Goal: Task Accomplishment & Management: Use online tool/utility

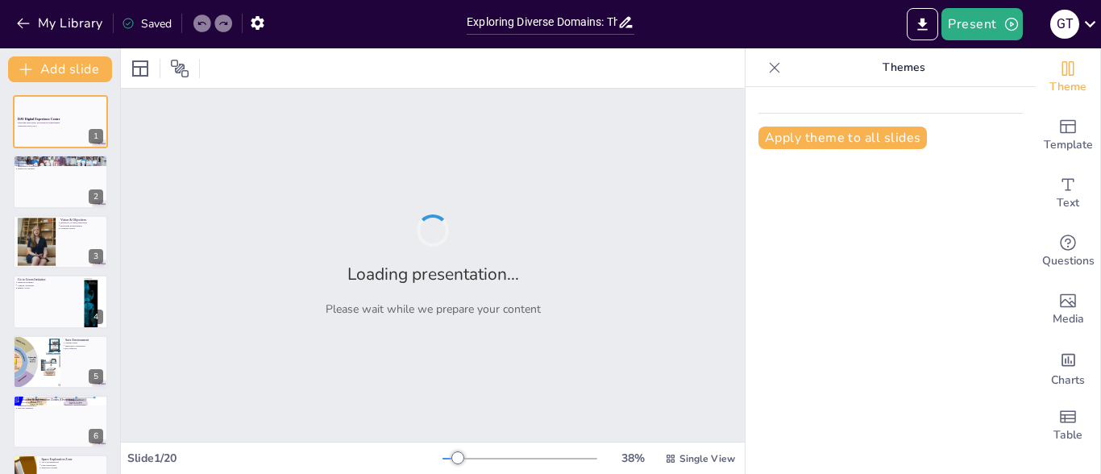
type input "Exploring Diverse Domains: The Multifaceted Approach of the DAV Digital Experie…"
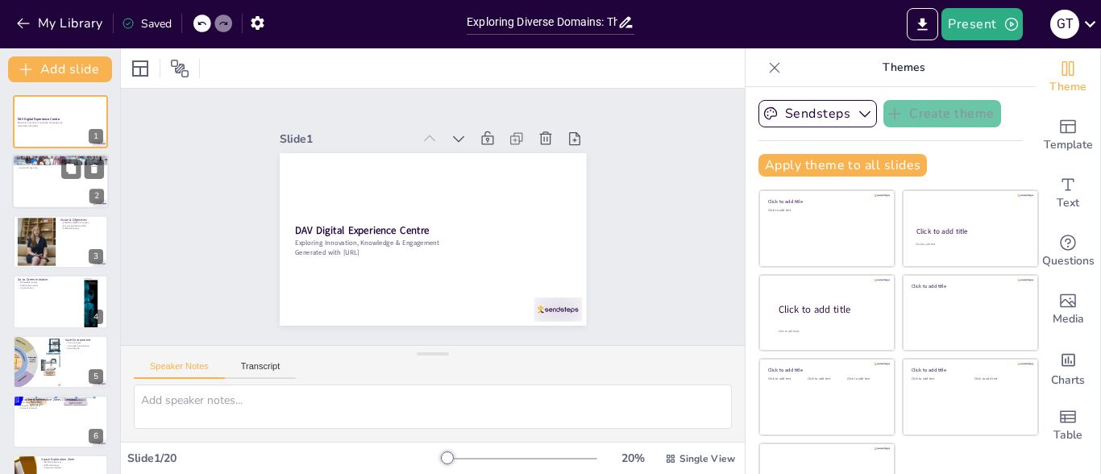
click at [44, 183] on div at bounding box center [60, 182] width 97 height 55
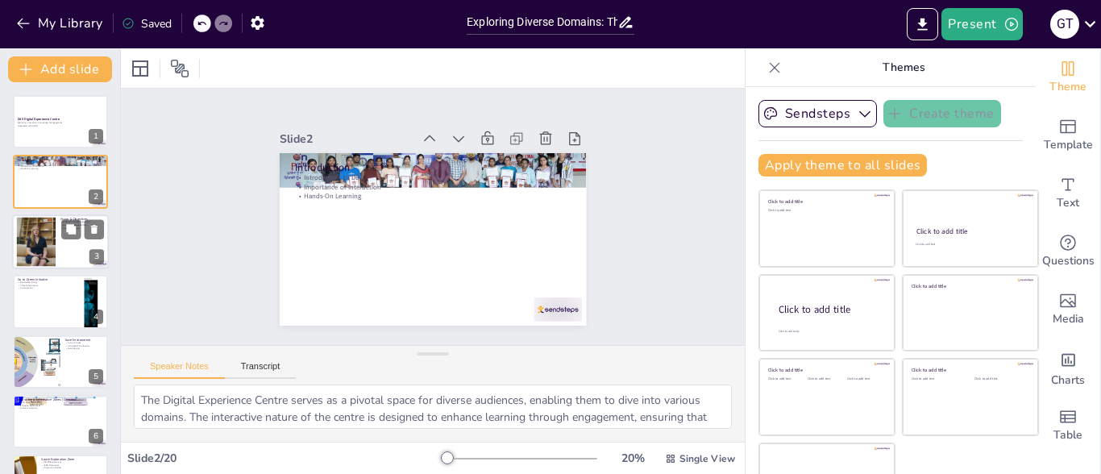
click at [42, 239] on div at bounding box center [36, 241] width 87 height 49
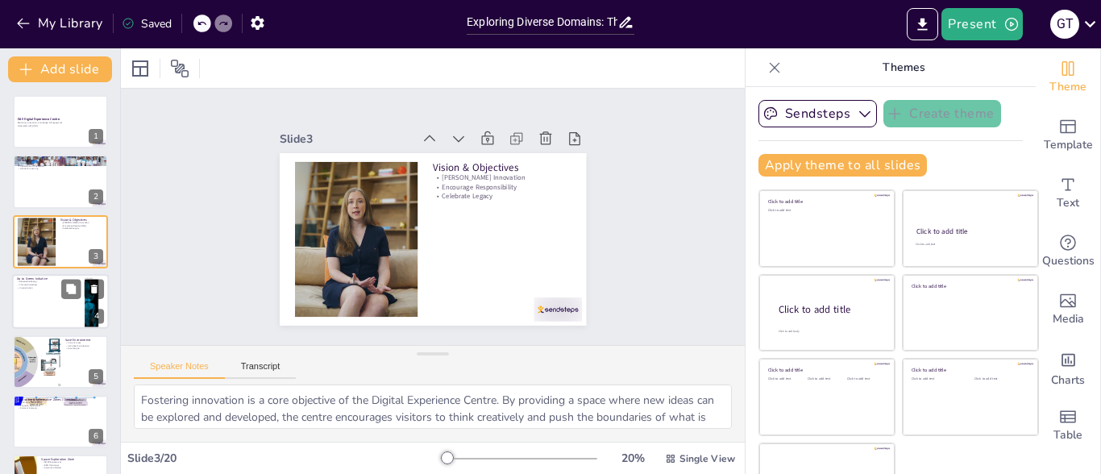
click at [45, 287] on p "Inspire Action" at bounding box center [48, 288] width 63 height 3
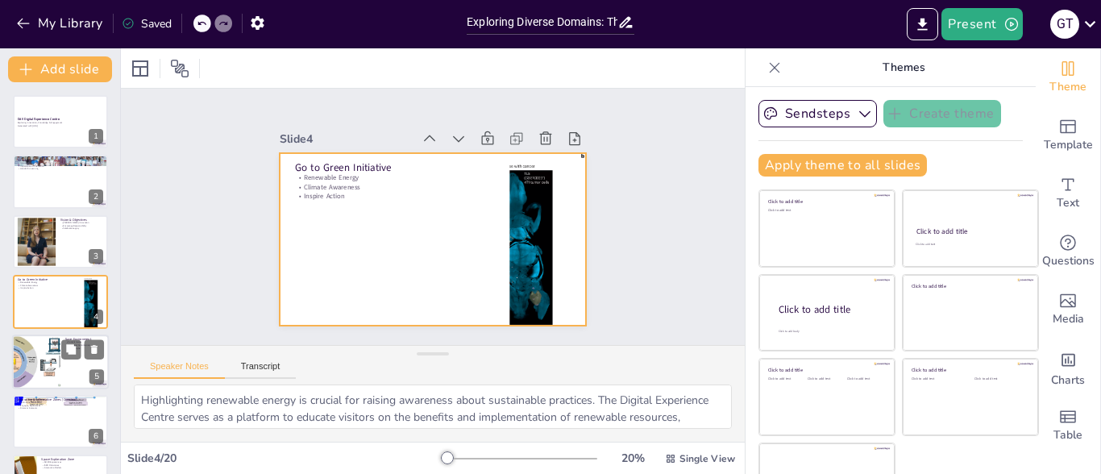
scroll to position [23, 0]
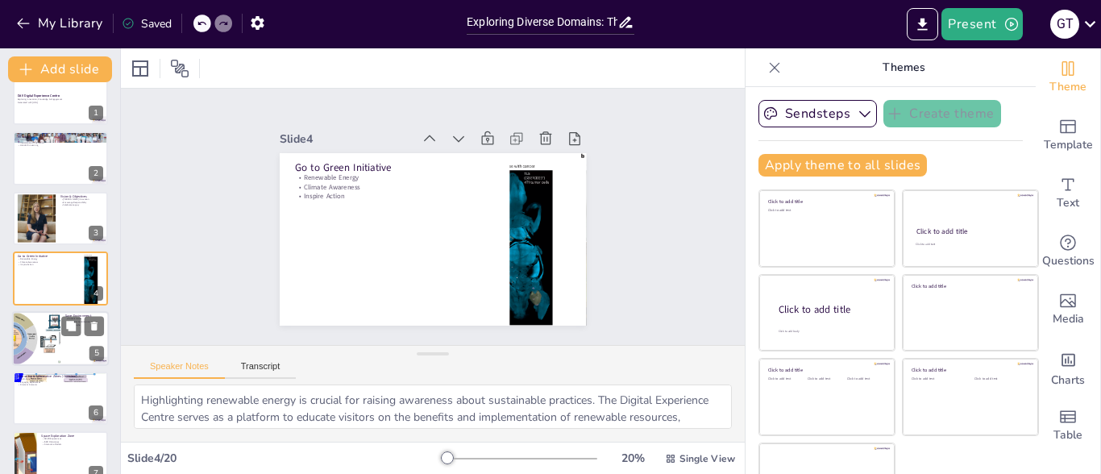
click at [43, 346] on div at bounding box center [36, 338] width 106 height 55
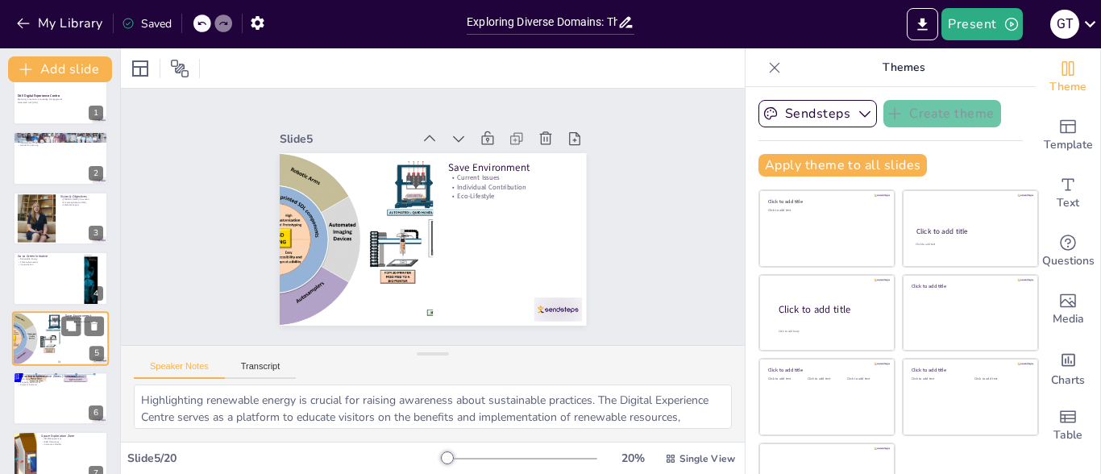
type textarea "Understanding current environmental issues is essential for inspiring change. T…"
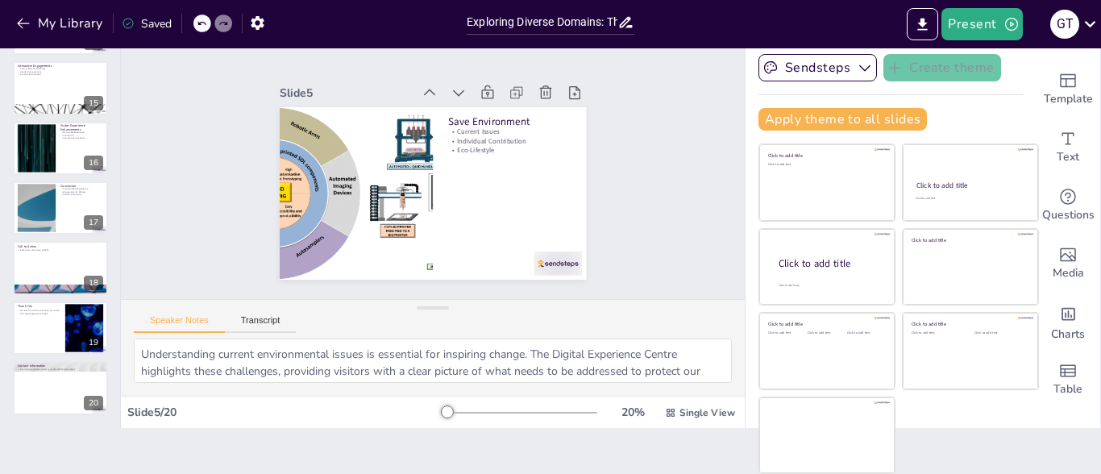
scroll to position [37, 0]
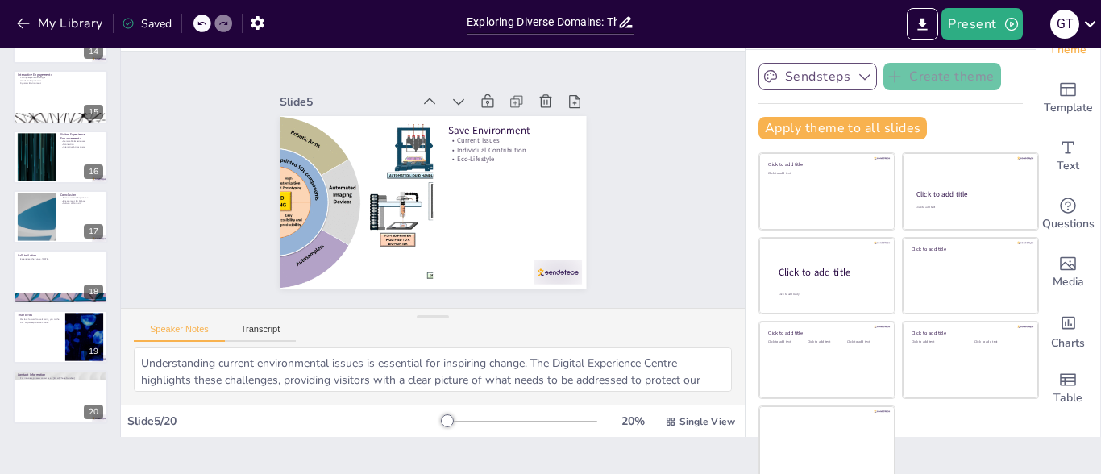
click at [857, 74] on icon "button" at bounding box center [865, 77] width 16 height 16
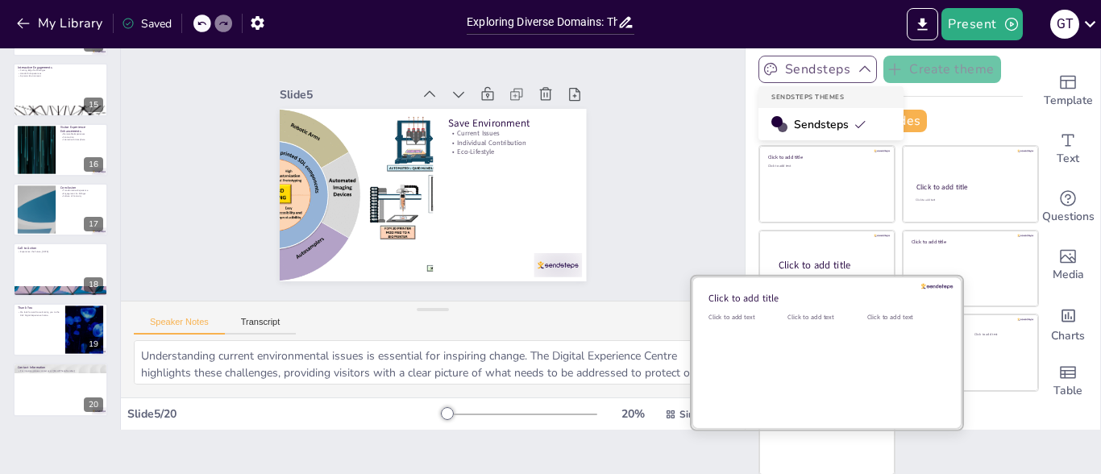
scroll to position [46, 0]
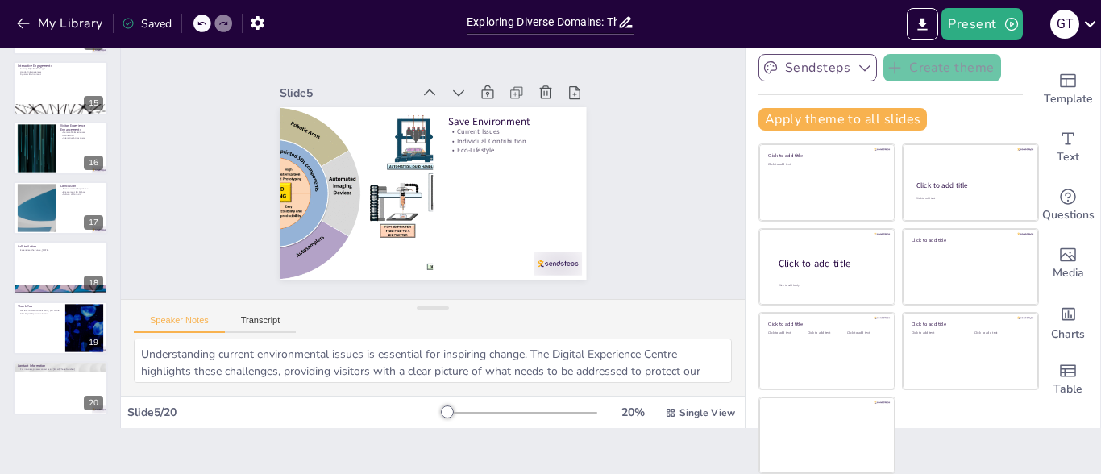
click at [960, 116] on div "Apply theme to all slides" at bounding box center [890, 119] width 264 height 23
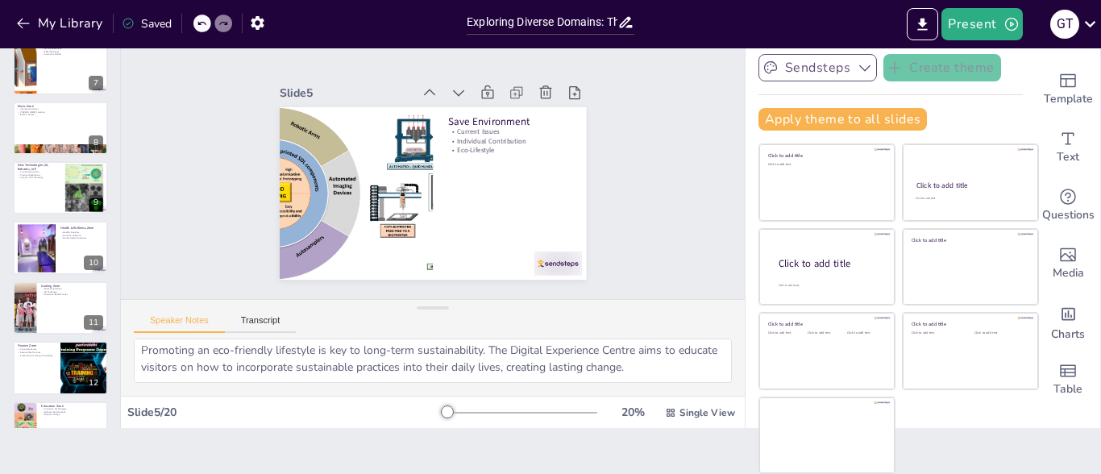
scroll to position [0, 0]
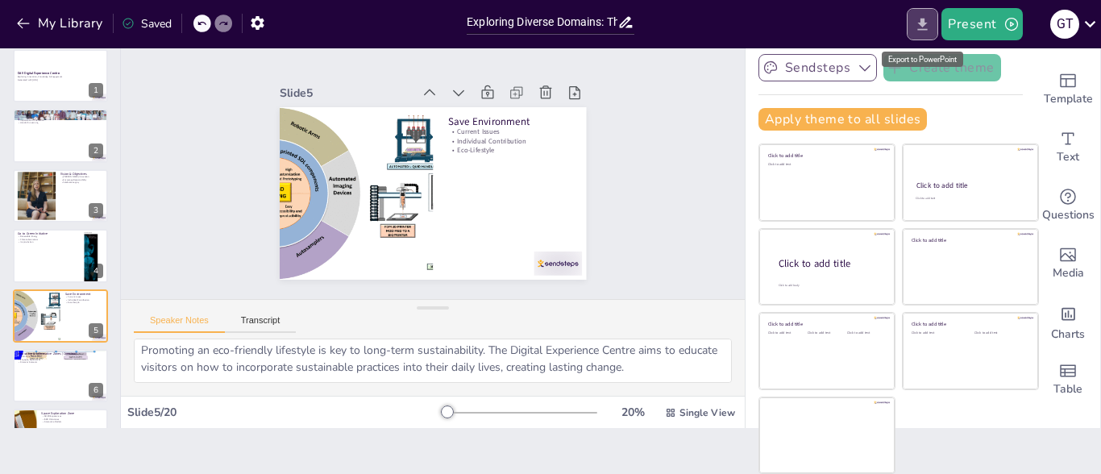
click at [925, 26] on icon "Export to PowerPoint" at bounding box center [923, 24] width 10 height 12
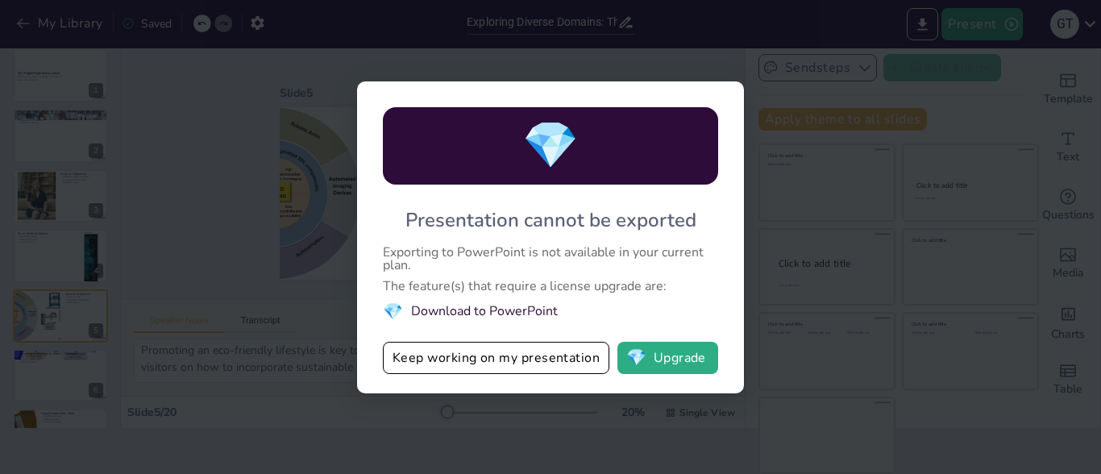
click at [469, 309] on li "💎 Download to PowerPoint" at bounding box center [550, 312] width 335 height 22
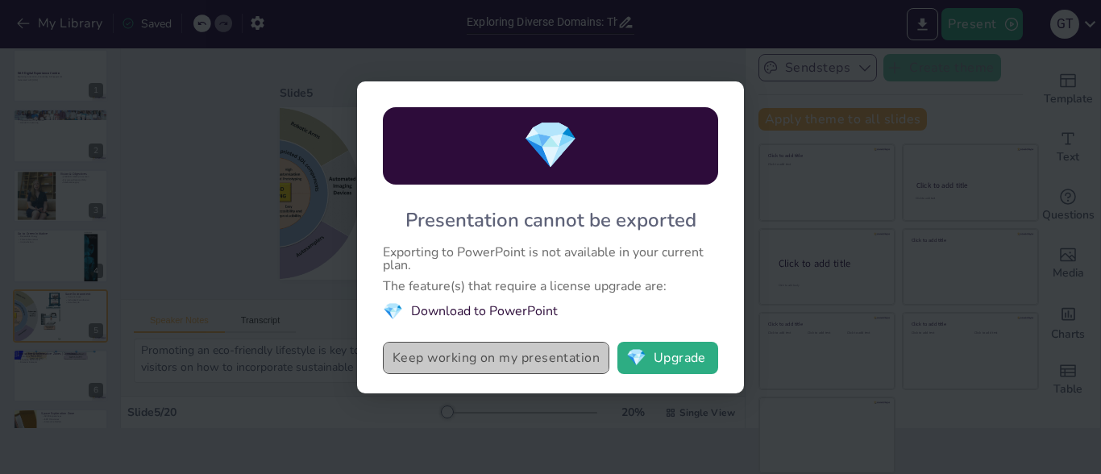
click at [468, 361] on button "Keep working on my presentation" at bounding box center [496, 358] width 226 height 32
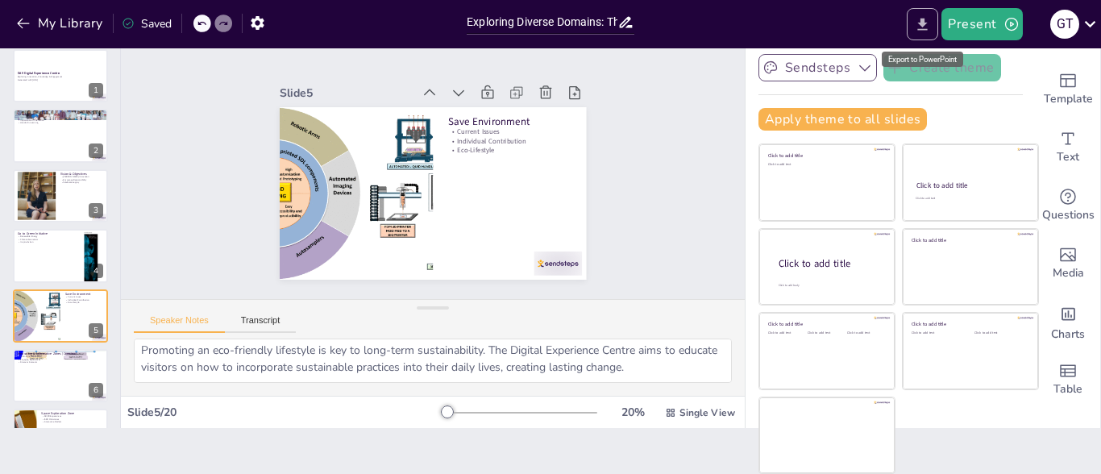
click at [922, 26] on icon "Export to PowerPoint" at bounding box center [922, 24] width 17 height 17
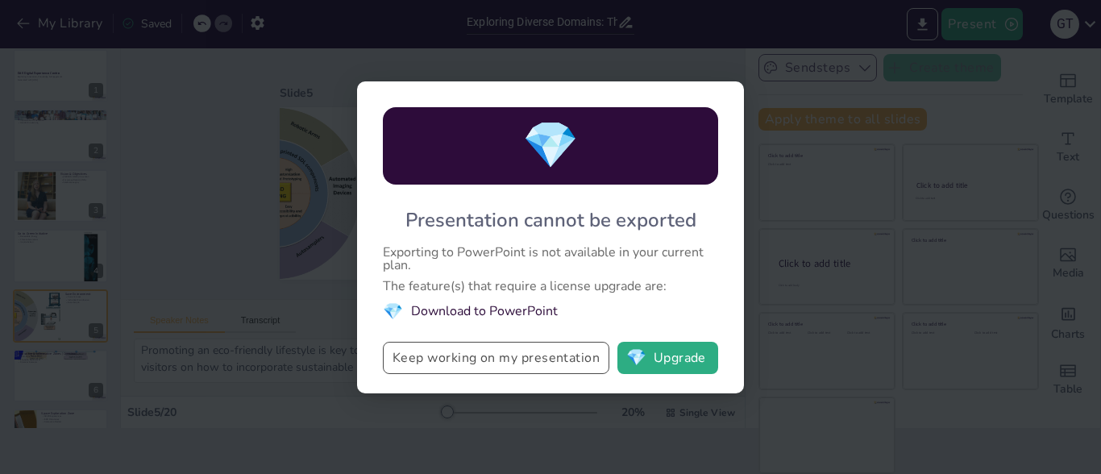
click at [527, 359] on button "Keep working on my presentation" at bounding box center [496, 358] width 226 height 32
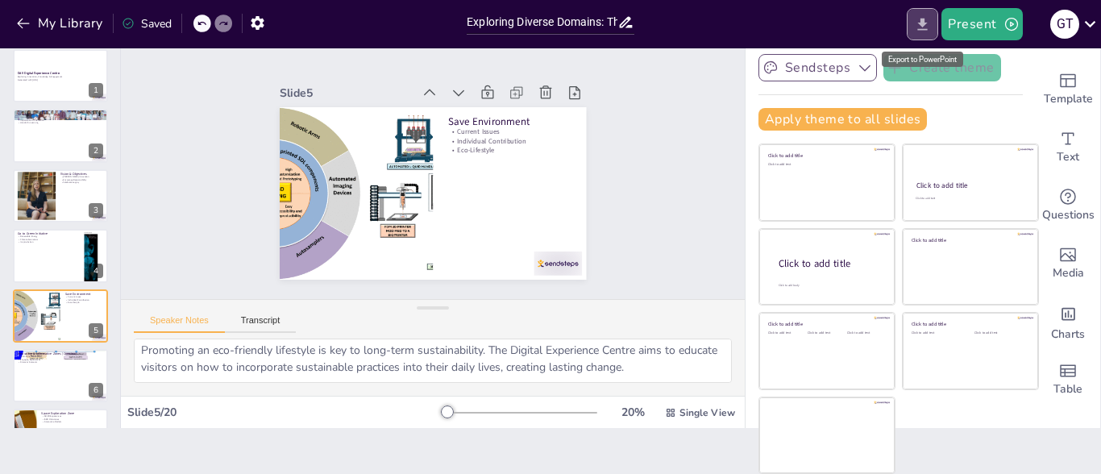
click at [921, 27] on icon "Export to PowerPoint" at bounding box center [922, 24] width 17 height 17
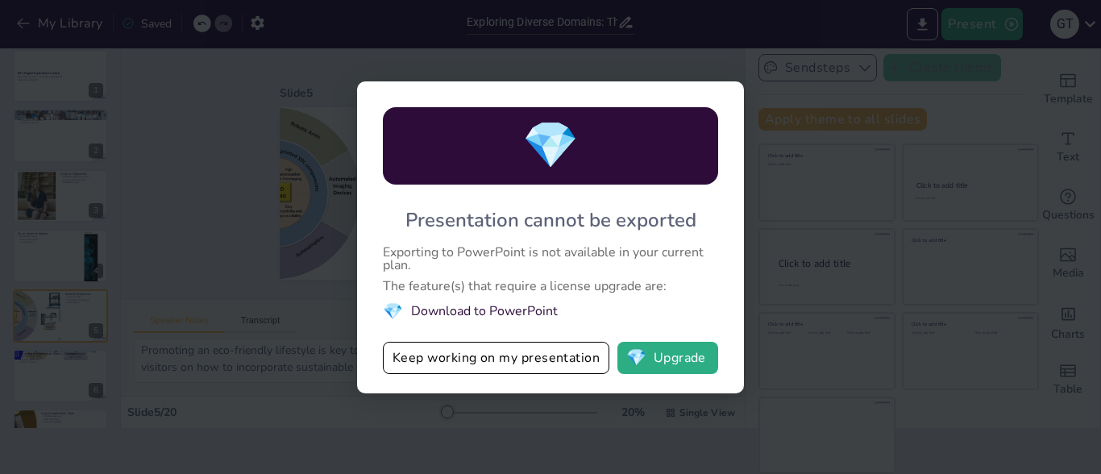
click at [765, 234] on div "💎 Presentation cannot be exported Exporting to PowerPoint is not available in y…" at bounding box center [550, 237] width 1101 height 474
